Goal: Task Accomplishment & Management: Manage account settings

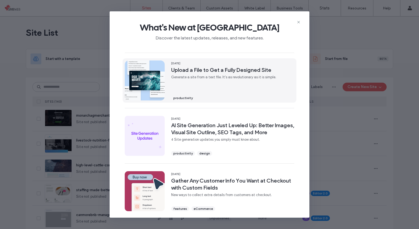
scroll to position [174, 0]
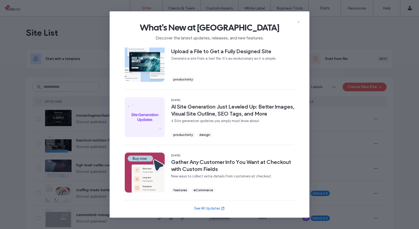
click at [298, 22] on use at bounding box center [298, 22] width 2 height 2
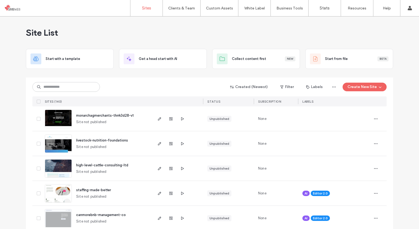
click at [163, 27] on div "Site List" at bounding box center [209, 32] width 367 height 32
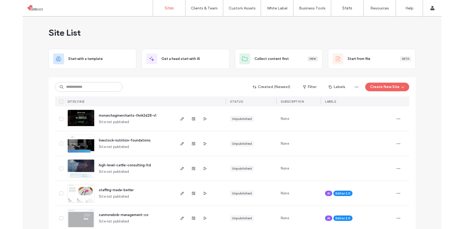
scroll to position [0, 0]
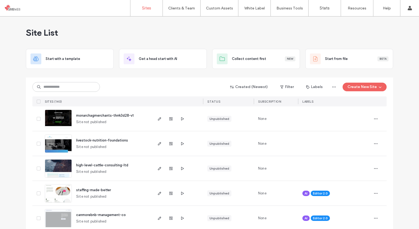
click at [87, 25] on div "Site List" at bounding box center [209, 32] width 367 height 32
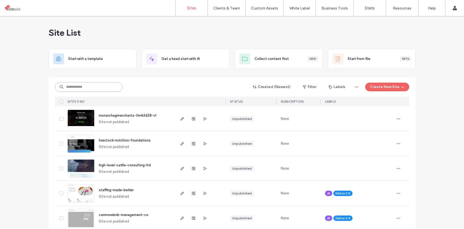
click at [107, 87] on input at bounding box center [88, 87] width 67 height 10
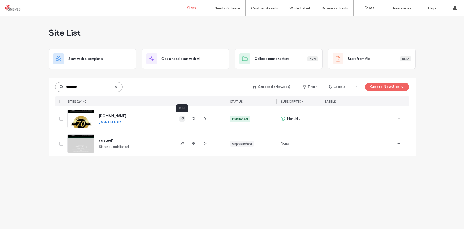
type input "********"
click at [183, 119] on icon "button" at bounding box center [182, 119] width 4 height 4
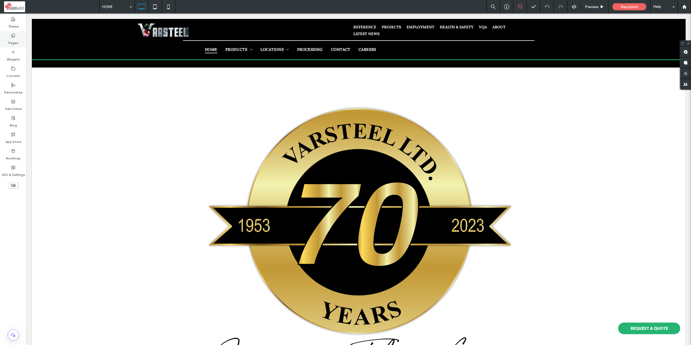
click at [16, 39] on label "Pages" at bounding box center [13, 42] width 10 height 8
